Goal: Navigation & Orientation: Find specific page/section

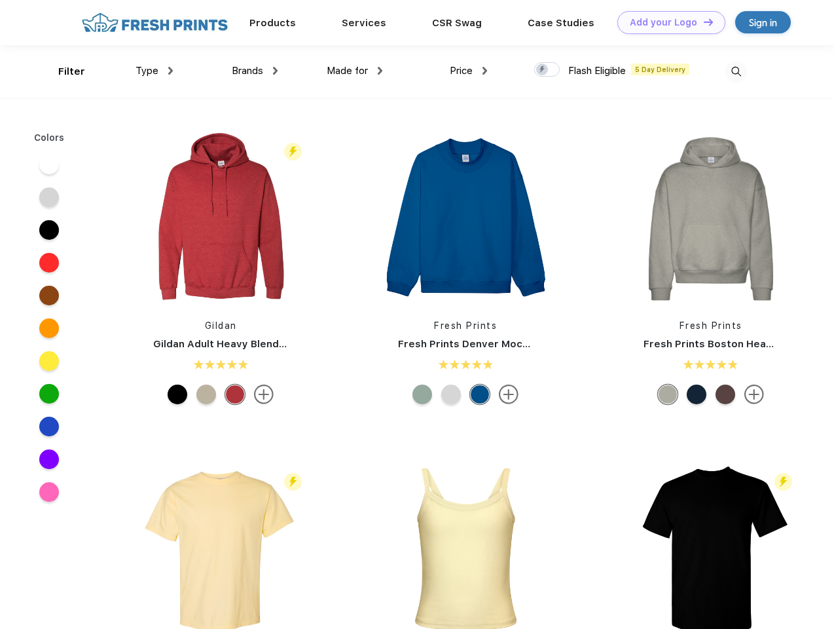
scroll to position [1, 0]
click at [667, 22] on link "Add your Logo Design Tool" at bounding box center [672, 22] width 108 height 23
click at [0, 0] on div "Design Tool" at bounding box center [0, 0] width 0 height 0
click at [703, 22] on link "Add your Logo Design Tool" at bounding box center [672, 22] width 108 height 23
click at [63, 71] on div "Filter" at bounding box center [71, 71] width 27 height 15
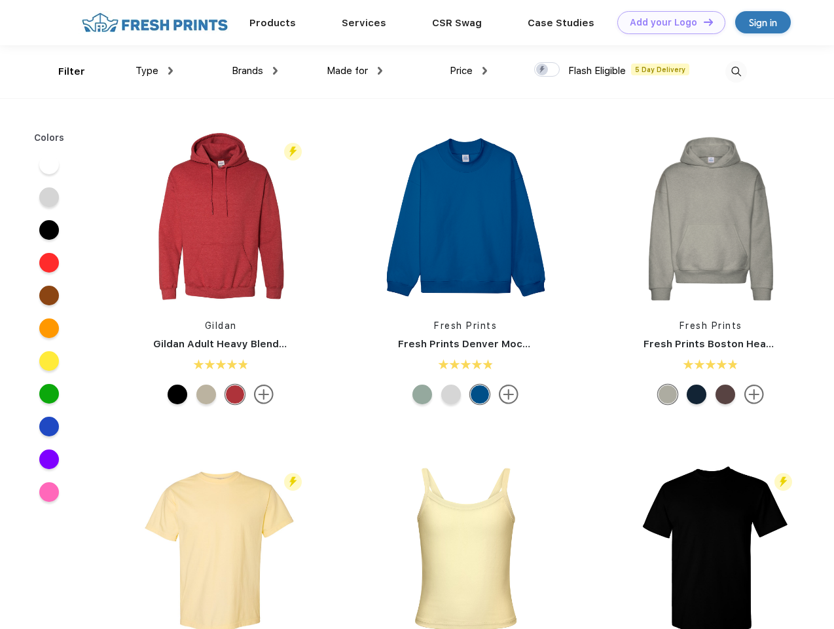
click at [155, 71] on span "Type" at bounding box center [147, 71] width 23 height 12
click at [255, 71] on span "Brands" at bounding box center [247, 71] width 31 height 12
click at [355, 71] on span "Made for" at bounding box center [347, 71] width 41 height 12
click at [469, 71] on span "Price" at bounding box center [461, 71] width 23 height 12
click at [548, 70] on div at bounding box center [547, 69] width 26 height 14
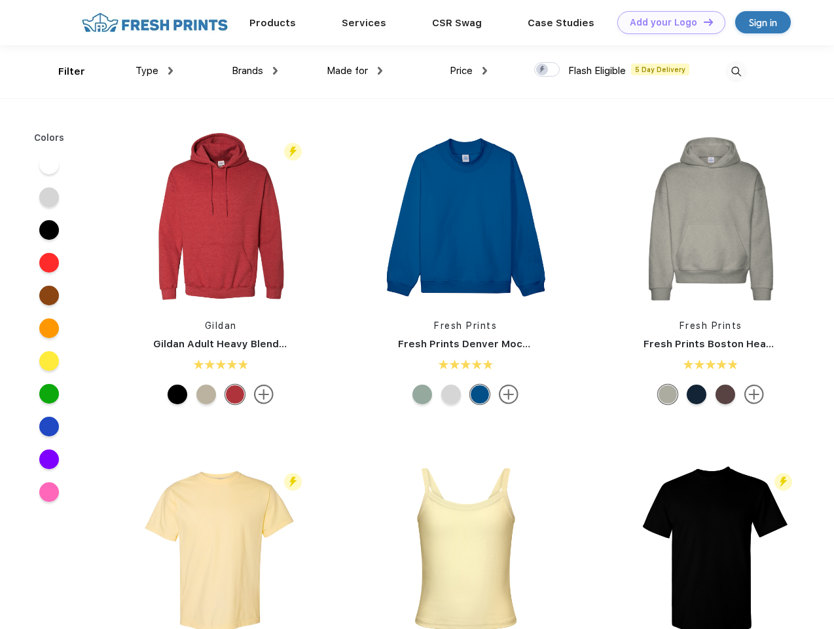
click at [543, 70] on input "checkbox" at bounding box center [538, 66] width 9 height 9
click at [736, 71] on img at bounding box center [737, 72] width 22 height 22
